Goal: Task Accomplishment & Management: Use online tool/utility

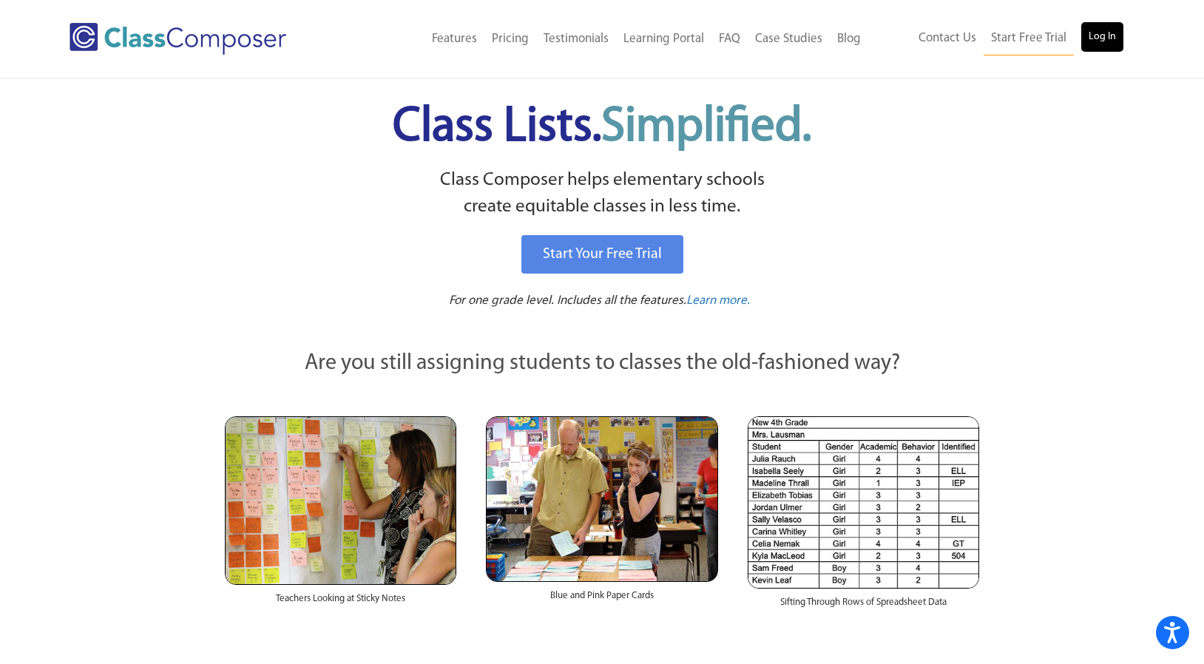
click at [1097, 40] on link "Log In" at bounding box center [1102, 37] width 42 height 30
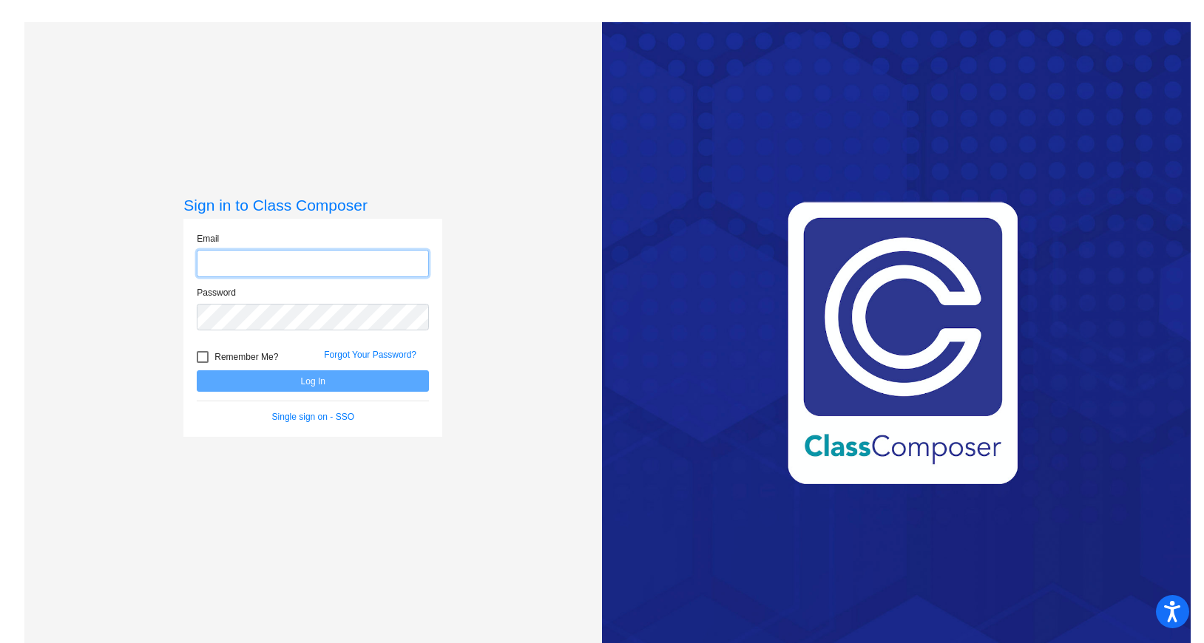
type input "[PERSON_NAME][EMAIL_ADDRESS][DOMAIN_NAME]"
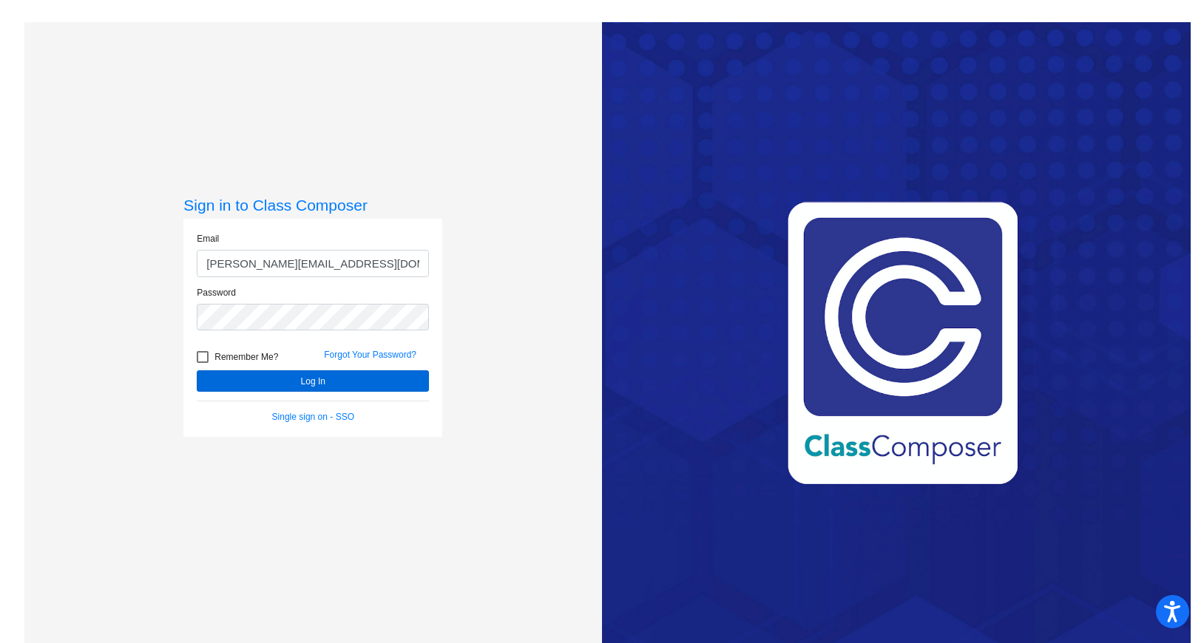
click at [297, 384] on button "Log In" at bounding box center [313, 380] width 232 height 21
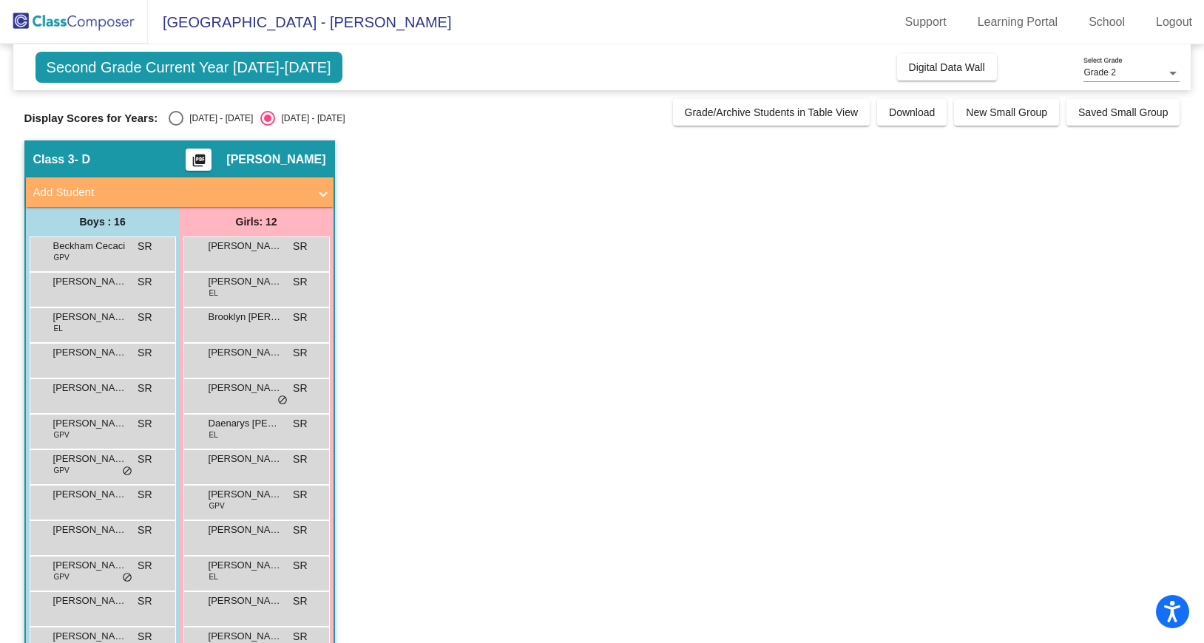
click at [174, 118] on div "Select an option" at bounding box center [176, 118] width 15 height 15
click at [175, 126] on input "2024 - 2025" at bounding box center [175, 126] width 1 height 1
radio input "true"
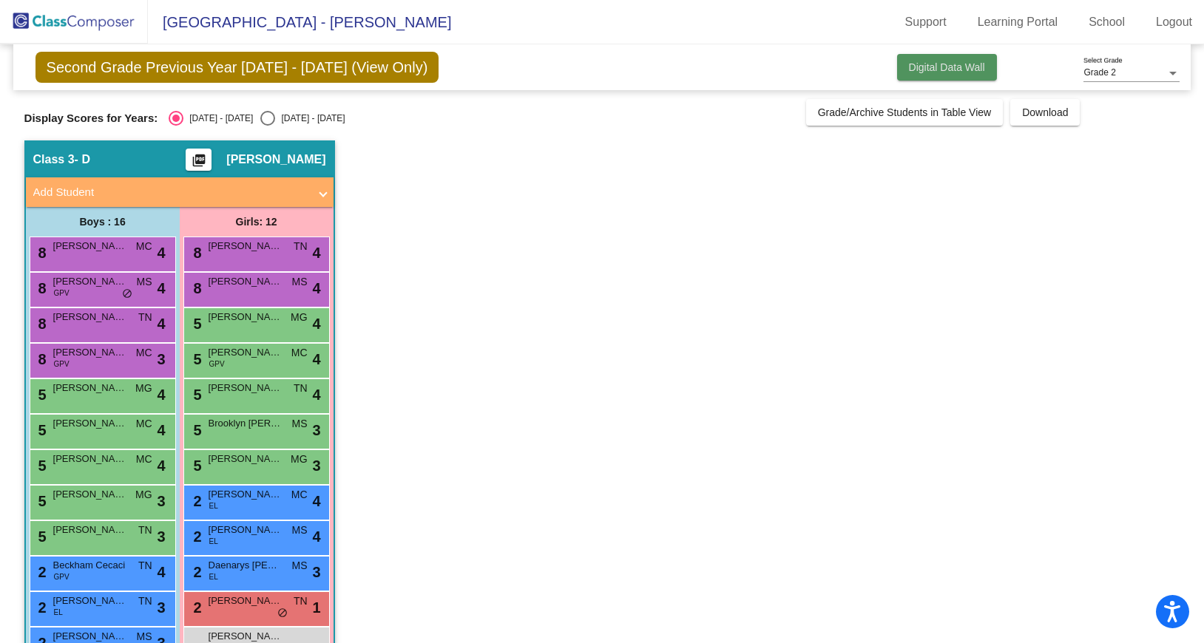
click at [935, 68] on span "Digital Data Wall" at bounding box center [947, 67] width 76 height 12
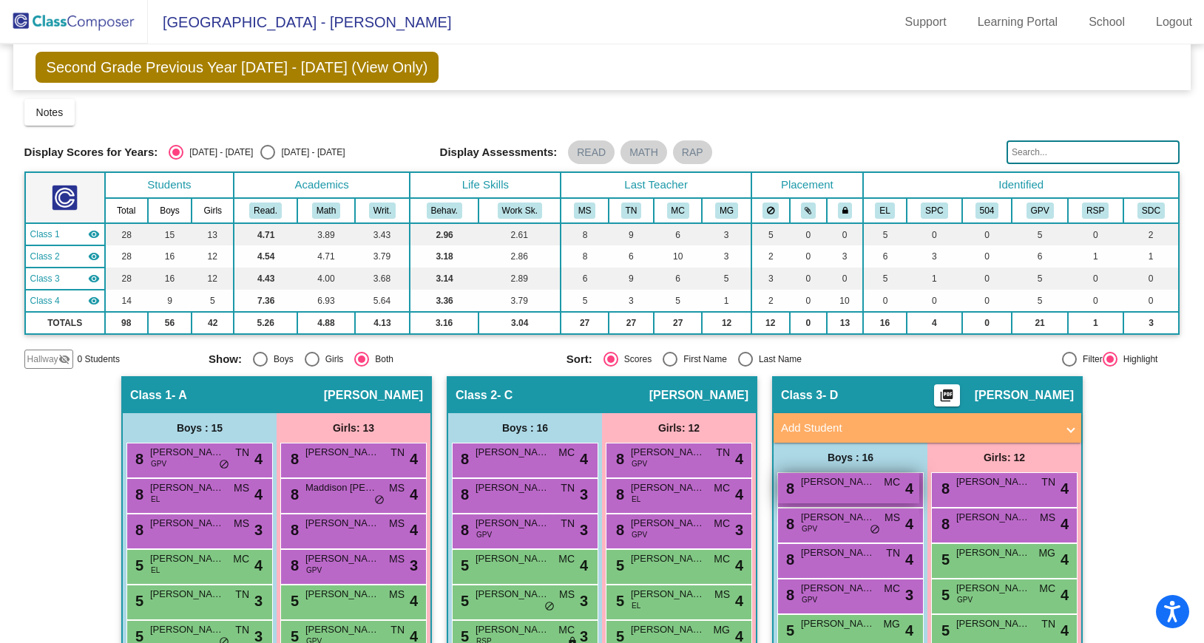
click at [870, 495] on div "8 Graham Peterson MC lock do_not_disturb_alt 4" at bounding box center [848, 488] width 141 height 30
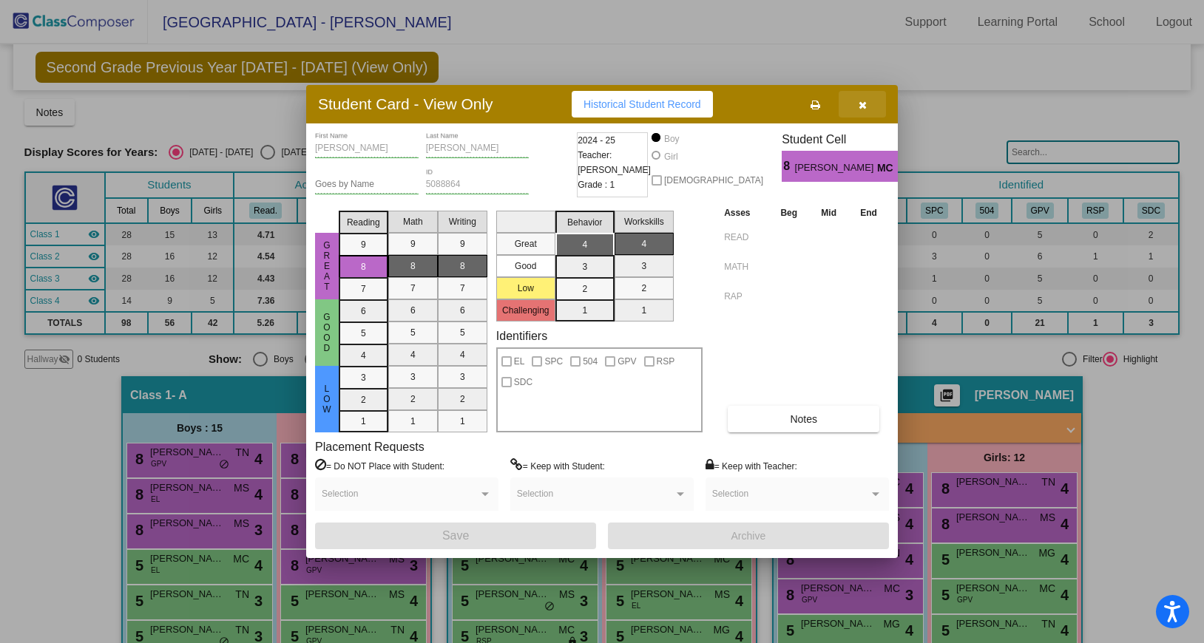
click at [866, 104] on icon "button" at bounding box center [862, 105] width 8 height 10
